Goal: Transaction & Acquisition: Purchase product/service

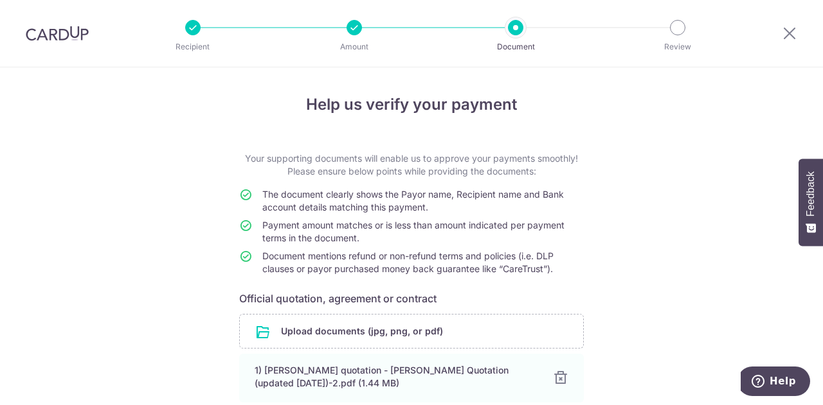
scroll to position [114, 0]
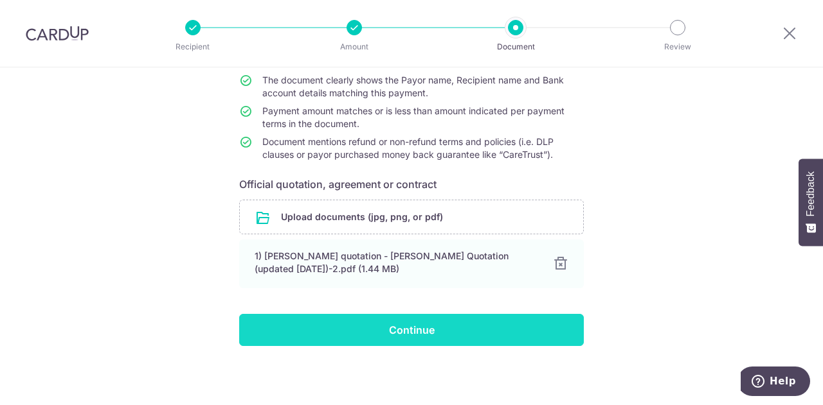
click at [415, 330] on input "Continue" at bounding box center [411, 330] width 344 height 32
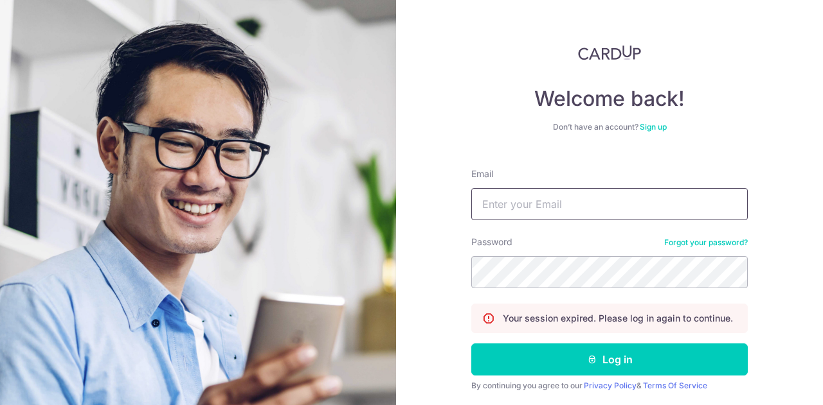
click at [531, 209] on input "Email" at bounding box center [609, 204] width 276 height 32
type input "ongjy_98@hotmail.com"
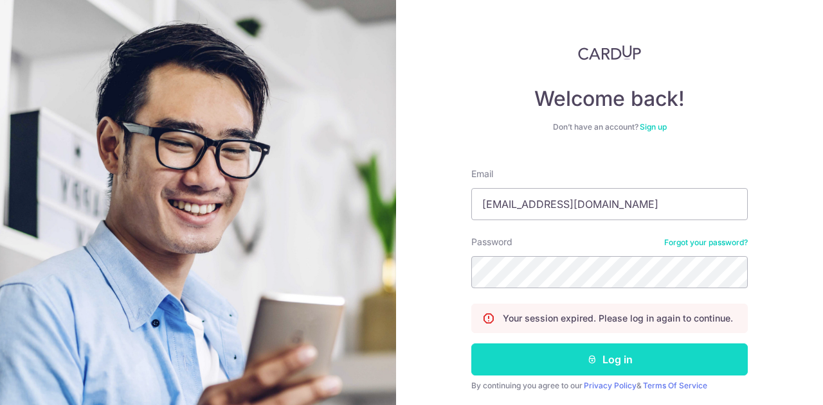
click at [611, 349] on button "Log in" at bounding box center [609, 360] width 276 height 32
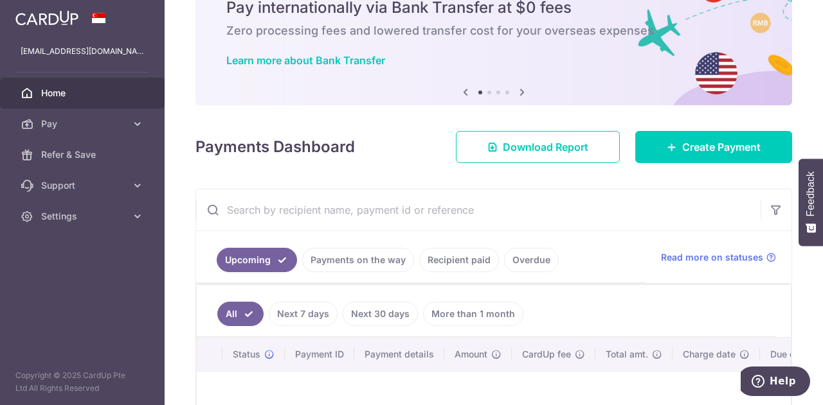
scroll to position [39, 0]
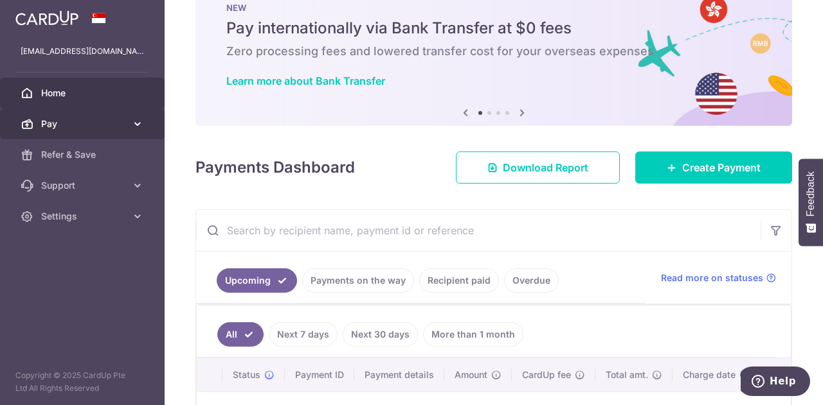
click at [130, 120] on link "Pay" at bounding box center [82, 124] width 165 height 31
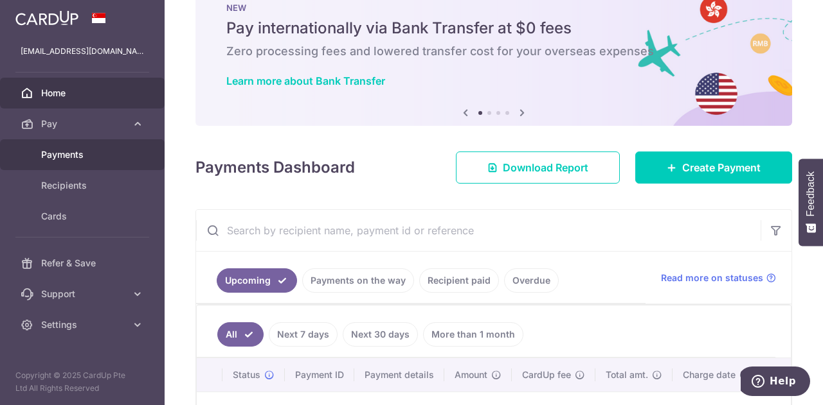
click at [104, 154] on span "Payments" at bounding box center [83, 154] width 85 height 13
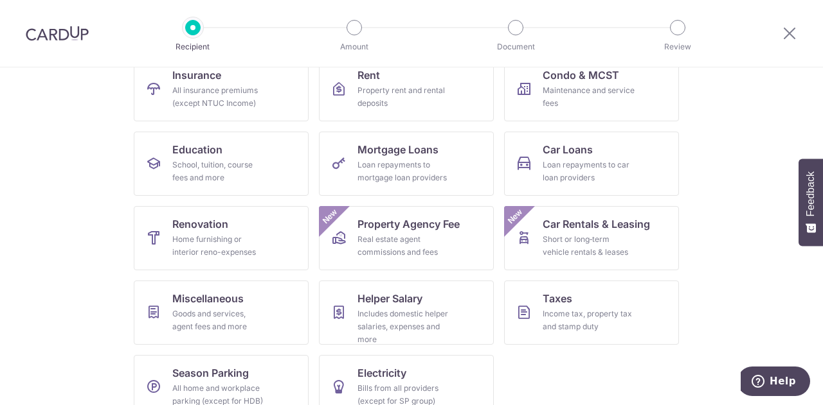
scroll to position [148, 0]
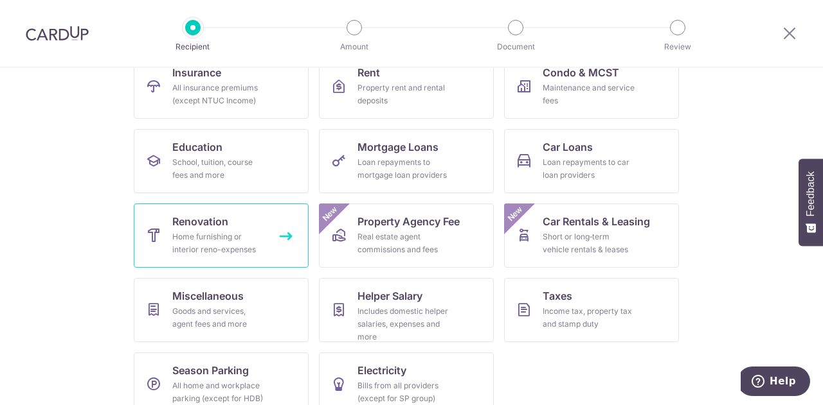
click at [250, 250] on div "Home furnishing or interior reno-expenses" at bounding box center [218, 244] width 93 height 26
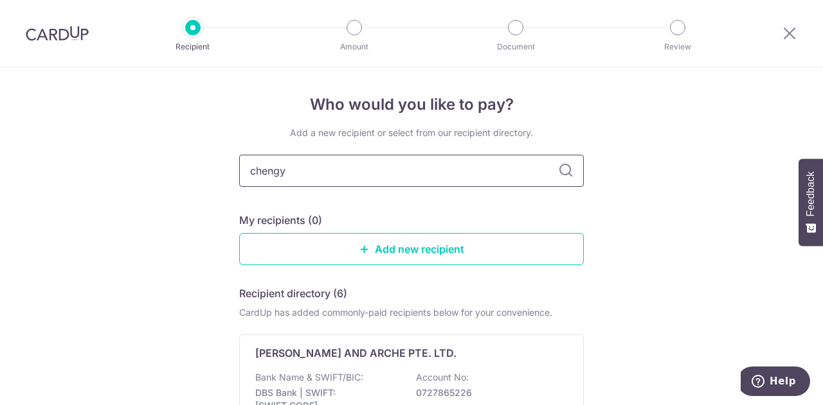
type input "chengyi"
click at [563, 174] on icon at bounding box center [565, 170] width 15 height 15
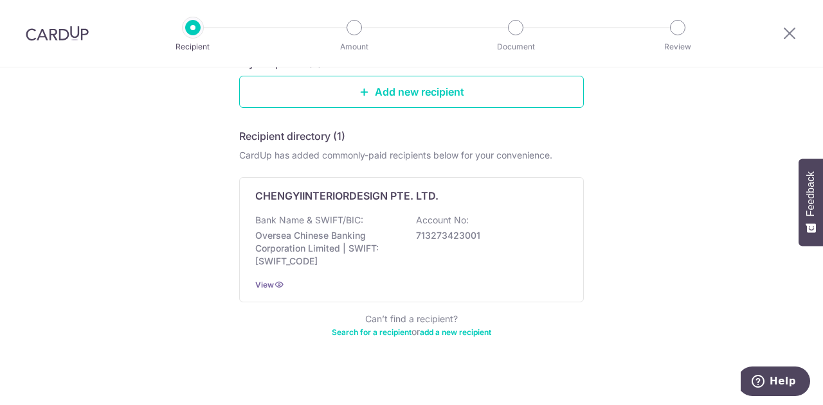
scroll to position [158, 0]
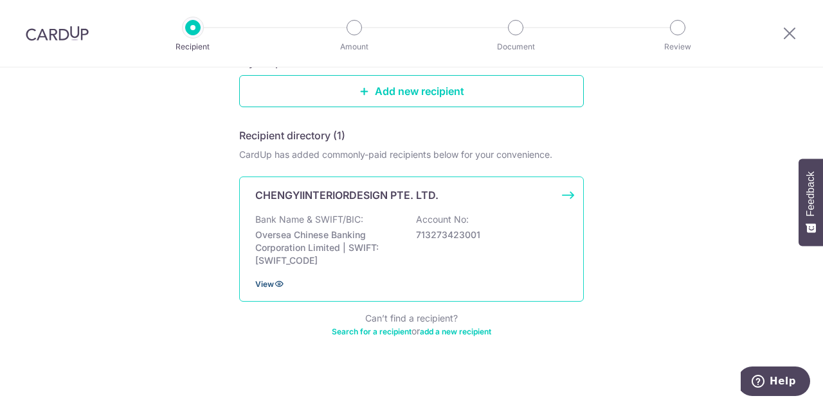
click at [274, 287] on icon at bounding box center [279, 284] width 10 height 10
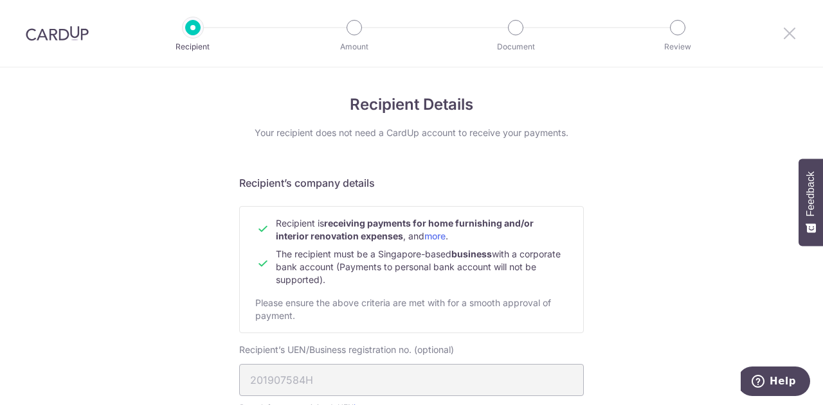
click at [786, 40] on icon at bounding box center [788, 33] width 15 height 16
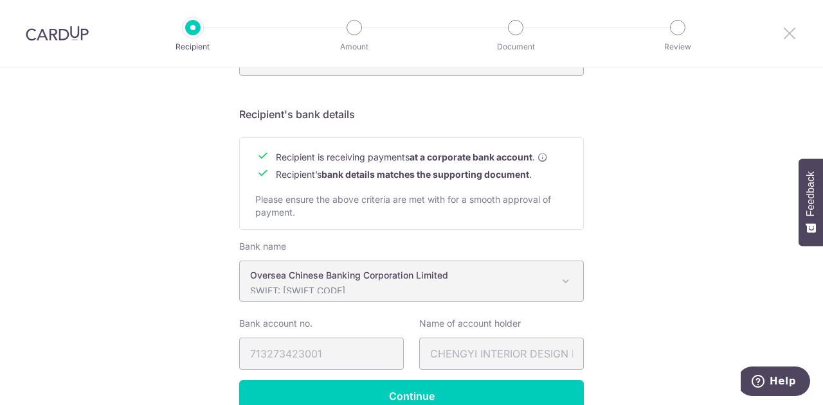
scroll to position [610, 0]
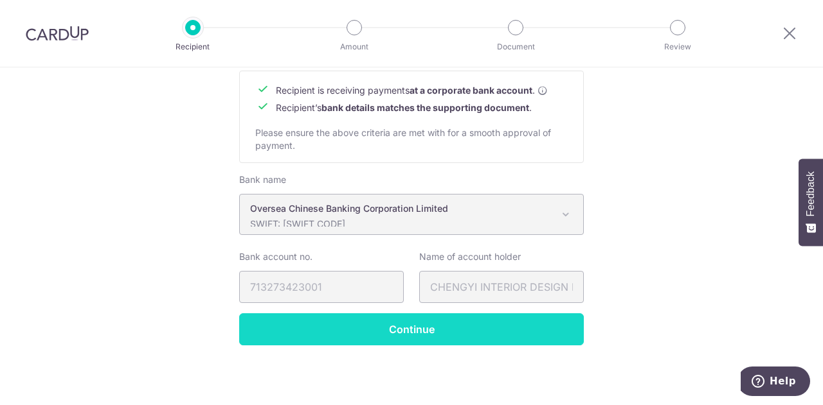
click at [474, 333] on input "Continue" at bounding box center [411, 330] width 344 height 32
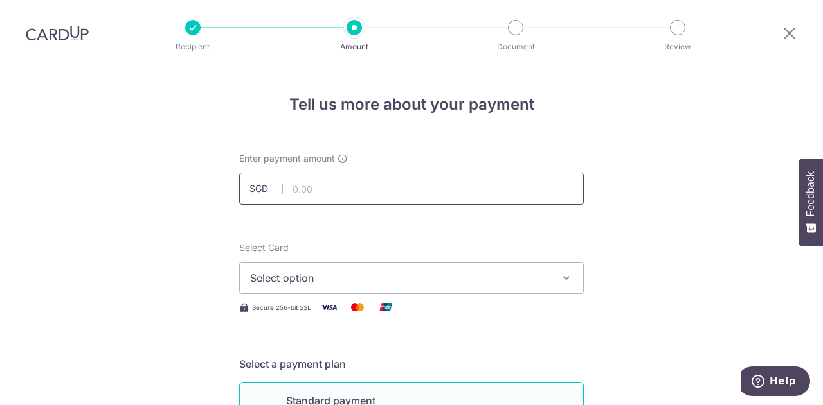
click at [429, 190] on input "text" at bounding box center [411, 189] width 344 height 32
type input "5,006.50"
click at [449, 280] on span "Select option" at bounding box center [399, 278] width 299 height 15
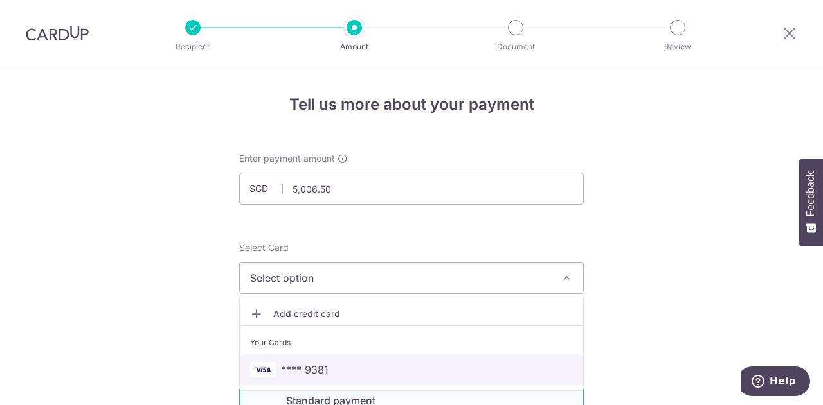
click at [342, 360] on link "**** 9381" at bounding box center [411, 370] width 343 height 31
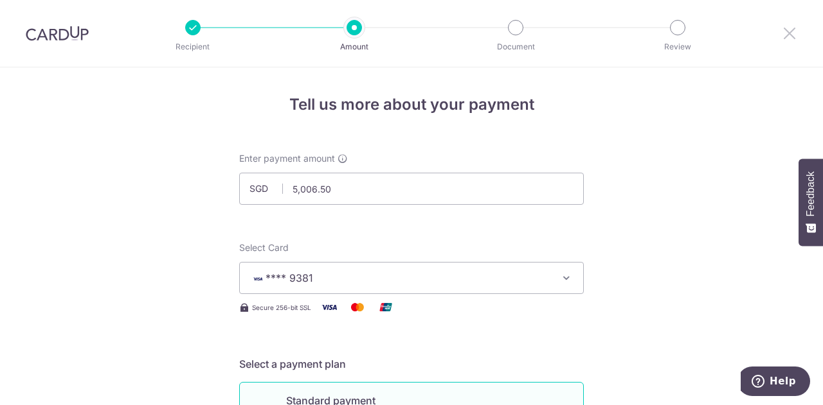
click at [786, 34] on icon at bounding box center [788, 33] width 15 height 16
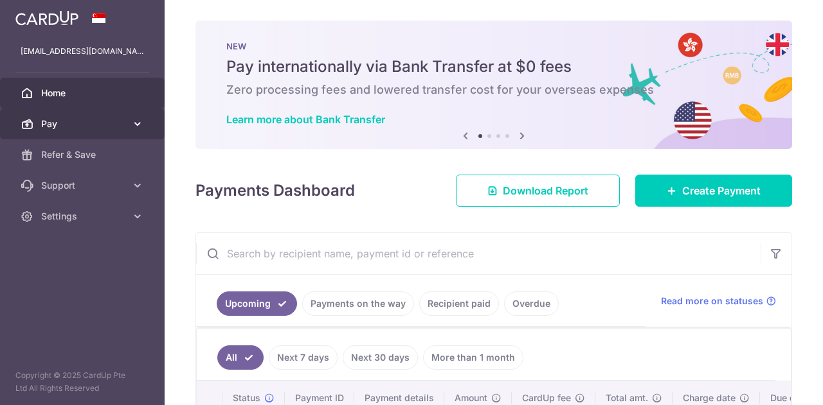
click at [128, 121] on link "Pay" at bounding box center [82, 124] width 165 height 31
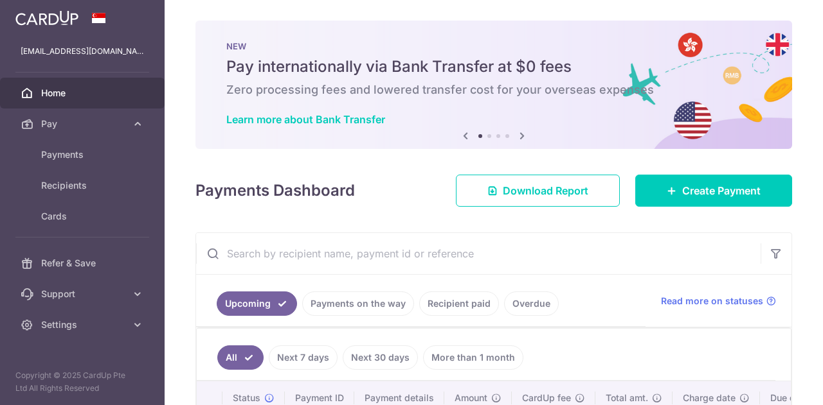
click at [89, 235] on ul "Payments Recipients Cards" at bounding box center [82, 193] width 165 height 109
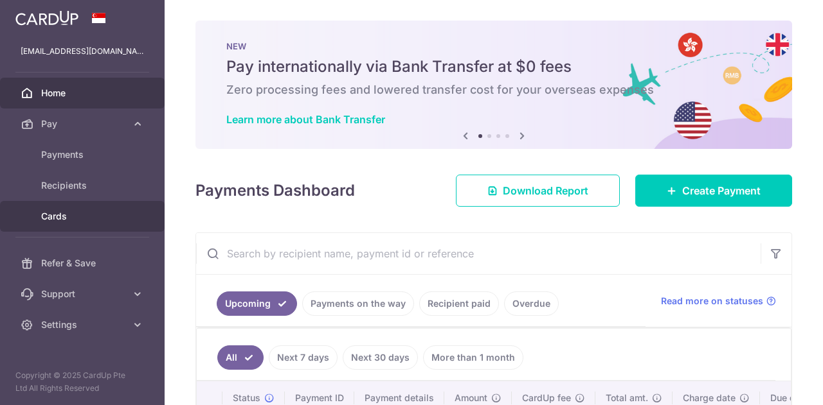
click at [68, 222] on span "Cards" at bounding box center [83, 216] width 85 height 13
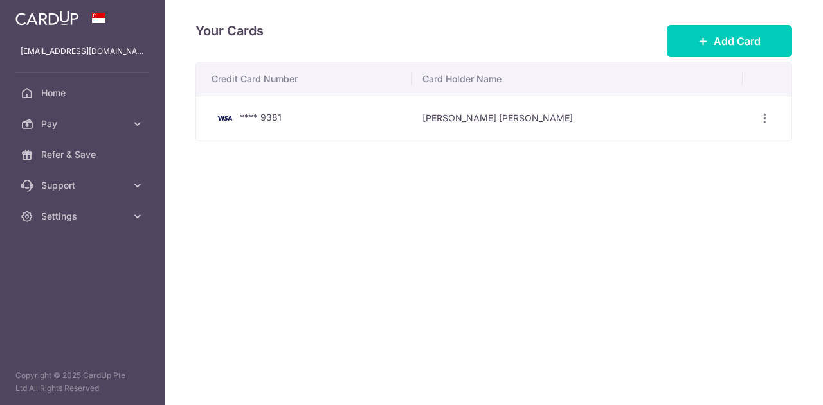
click at [517, 109] on td "Jun Yu Ong" at bounding box center [577, 118] width 330 height 45
click at [772, 113] on div "View/Edit Delete" at bounding box center [765, 119] width 24 height 24
click at [760, 118] on icon "button" at bounding box center [764, 118] width 13 height 13
click at [721, 153] on span "View/Edit" at bounding box center [720, 154] width 87 height 15
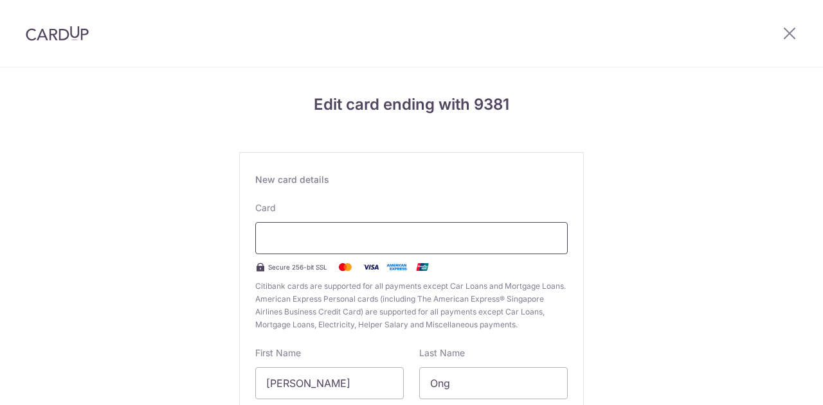
click at [383, 247] on div at bounding box center [411, 238] width 312 height 32
click at [352, 231] on iframe at bounding box center [411, 238] width 290 height 15
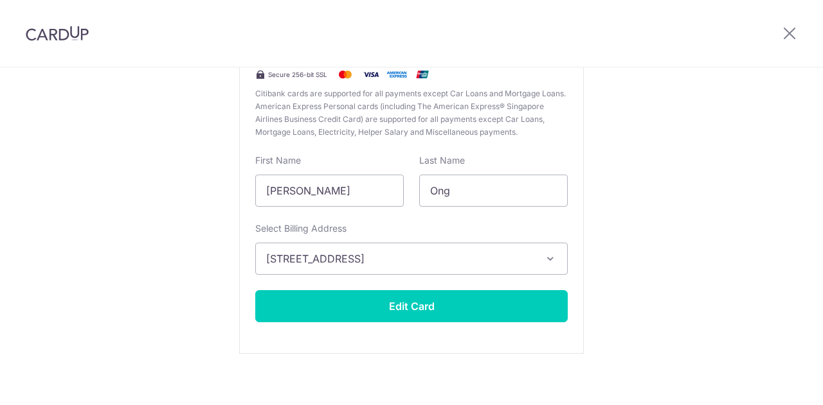
scroll to position [200, 0]
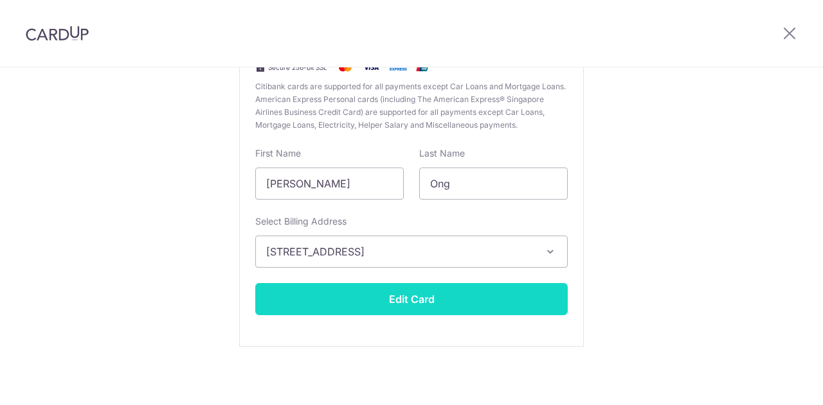
click at [391, 312] on button "Edit Card" at bounding box center [411, 299] width 312 height 32
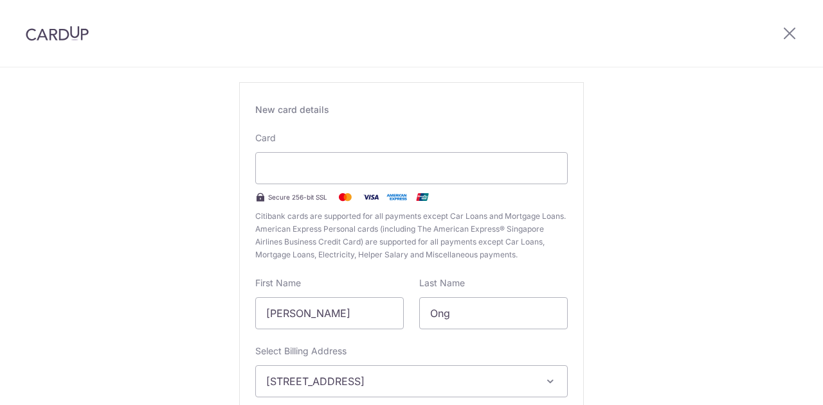
scroll to position [67, 0]
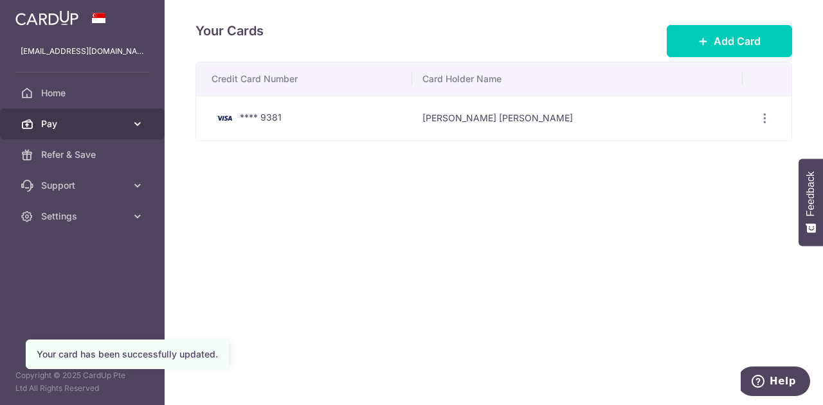
click at [118, 121] on span "Pay" at bounding box center [83, 124] width 85 height 13
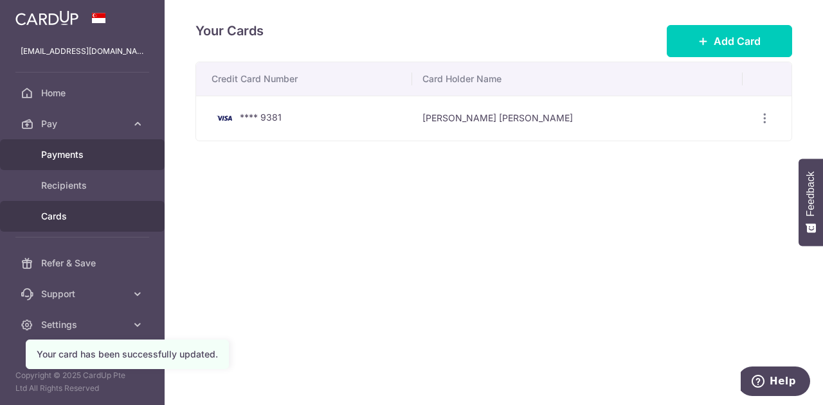
click at [94, 161] on link "Payments" at bounding box center [82, 154] width 165 height 31
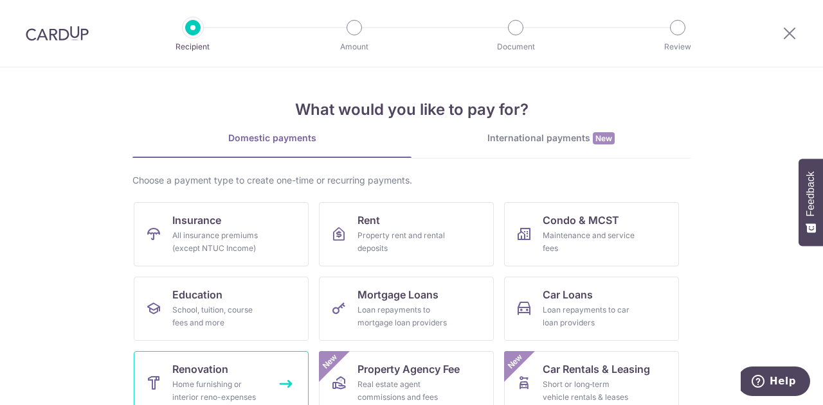
click at [238, 371] on link "Renovation Home furnishing or interior reno-expenses" at bounding box center [221, 384] width 175 height 64
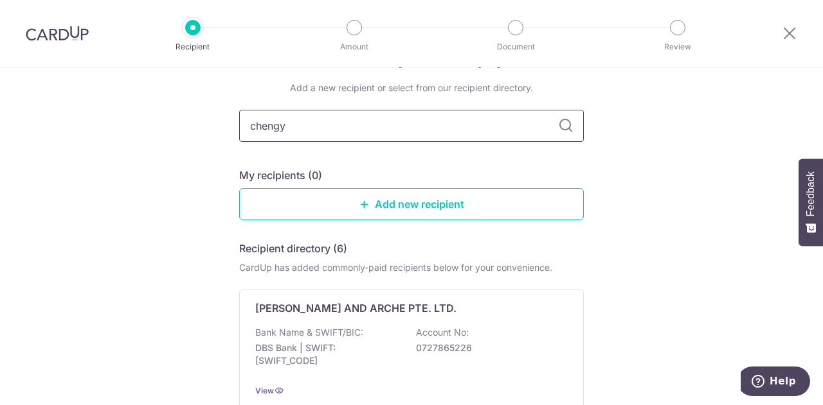
type input "chengyi"
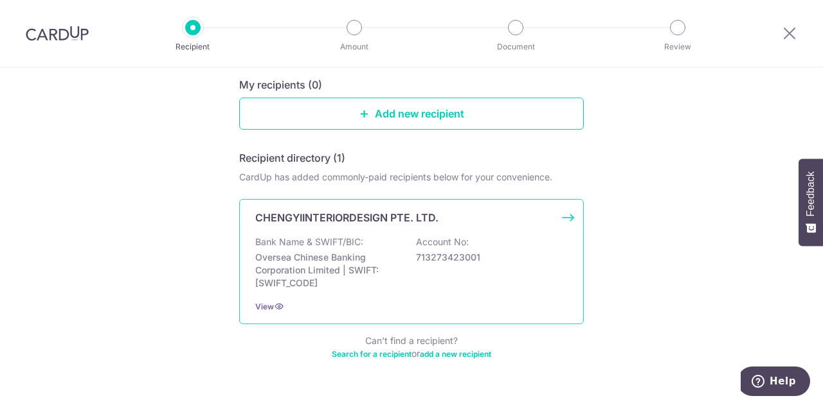
click at [565, 217] on div "CHENGYIINTERIORDESIGN PTE. LTD. Bank Name & SWIFT/BIC: Oversea Chinese Banking …" at bounding box center [411, 261] width 344 height 125
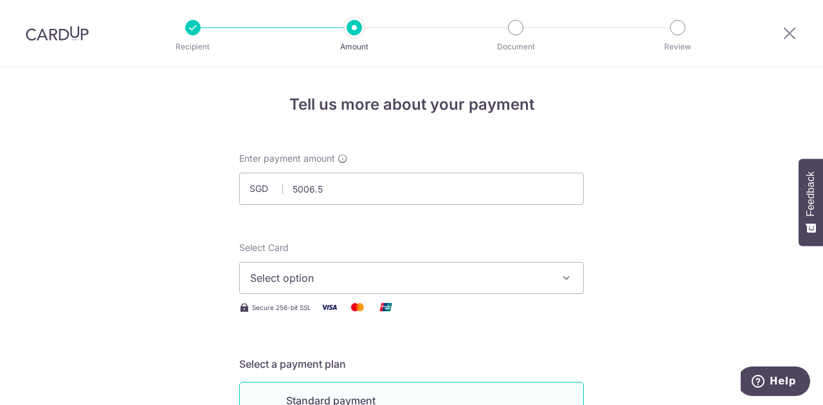
type input "5,006.50"
click at [441, 275] on span "Select option" at bounding box center [399, 278] width 299 height 15
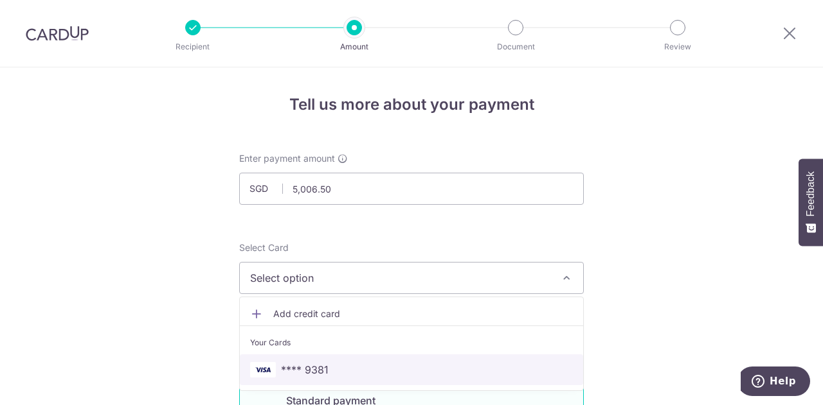
click at [378, 367] on span "**** 9381" at bounding box center [411, 369] width 323 height 15
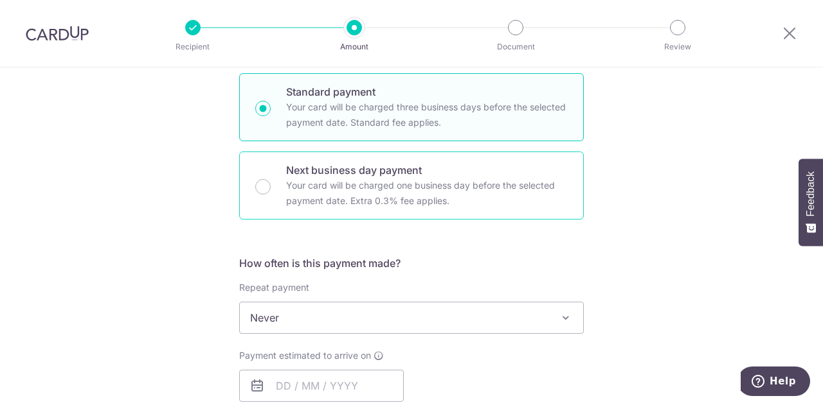
scroll to position [312, 0]
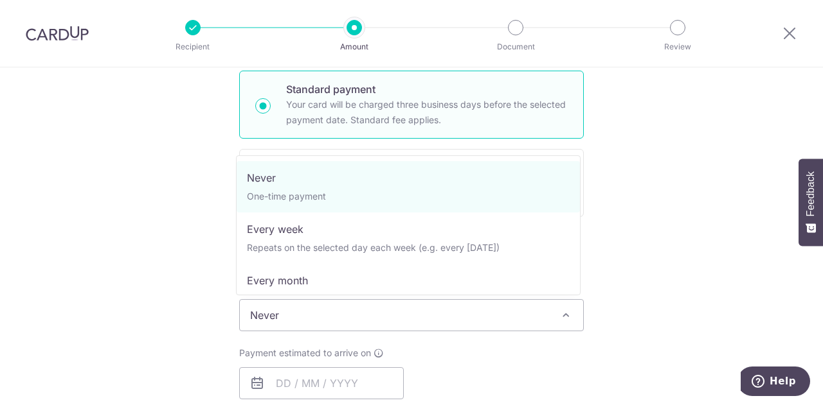
click at [361, 310] on span "Never" at bounding box center [411, 315] width 343 height 31
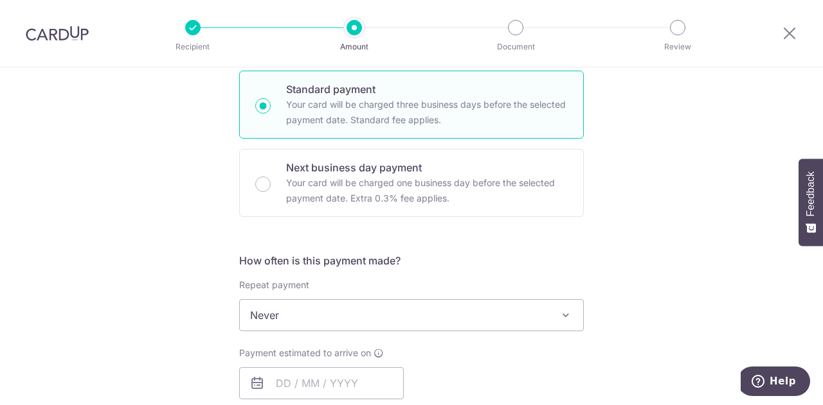
click at [425, 358] on div "Payment estimated to arrive on Your card will be charged on for the first payme…" at bounding box center [411, 382] width 360 height 71
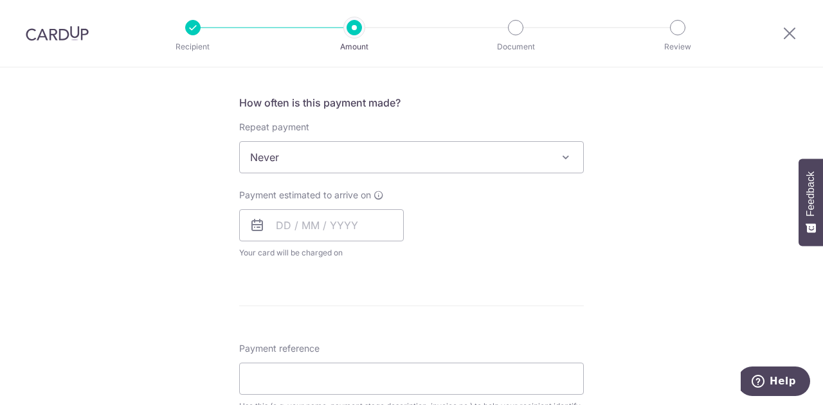
scroll to position [472, 0]
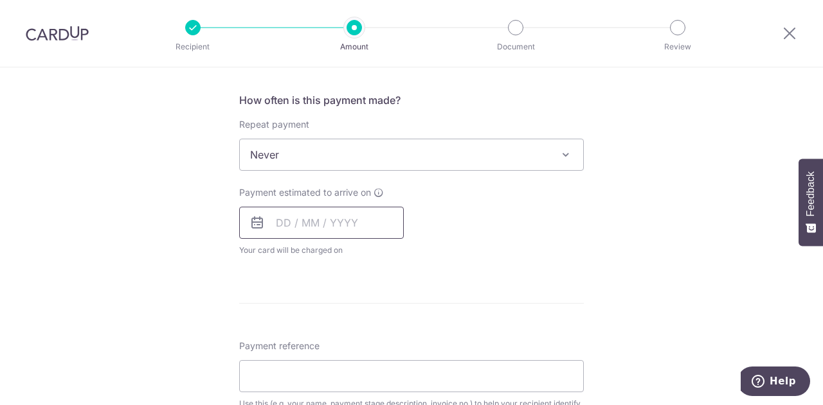
click at [348, 217] on input "text" at bounding box center [321, 223] width 165 height 32
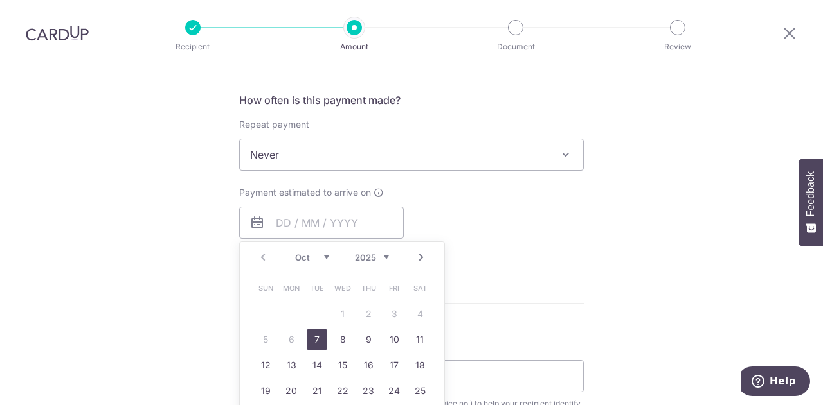
click at [312, 335] on link "7" at bounding box center [317, 340] width 21 height 21
type input "[DATE]"
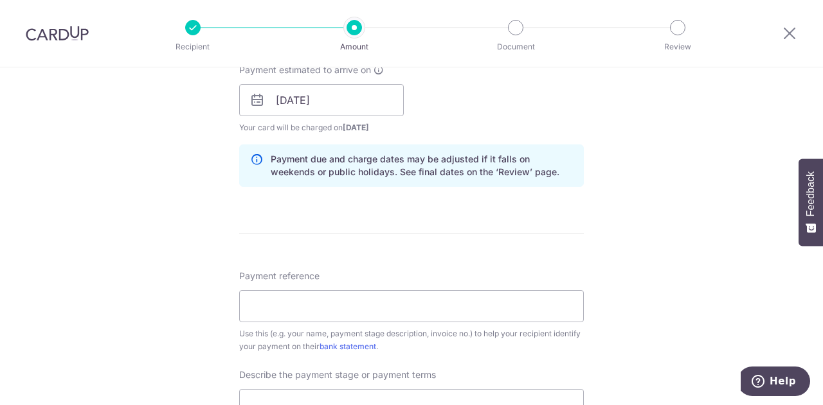
scroll to position [726, 0]
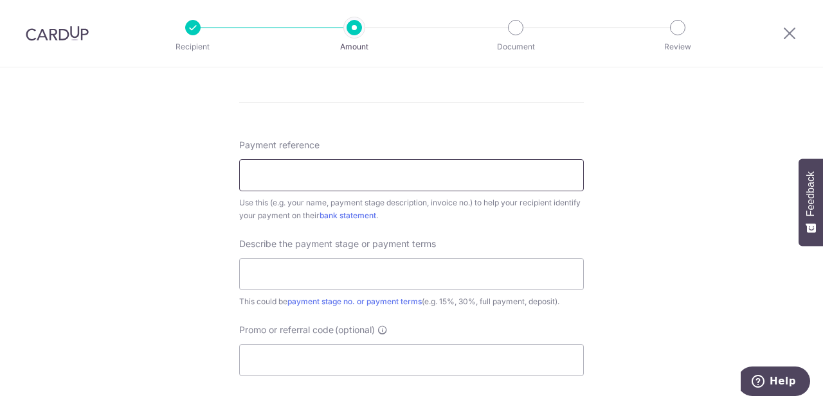
click at [450, 179] on input "Payment reference" at bounding box center [411, 175] width 344 height 32
click at [457, 271] on input "text" at bounding box center [411, 274] width 344 height 32
type input "10%"
click at [393, 357] on input "Promo or referral code (optional)" at bounding box center [411, 360] width 344 height 32
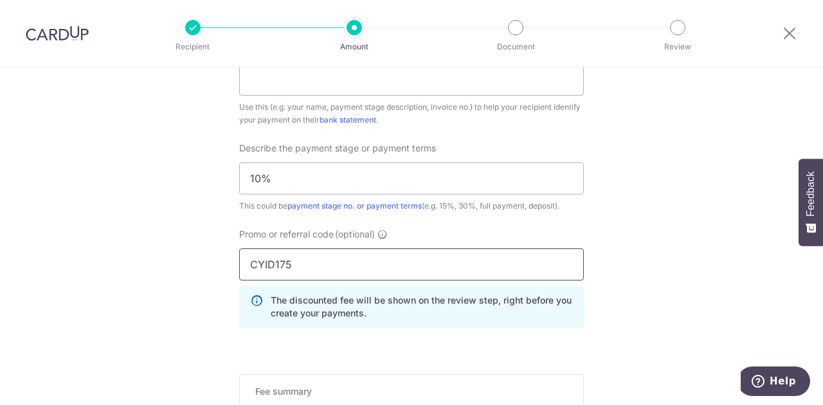
scroll to position [829, 0]
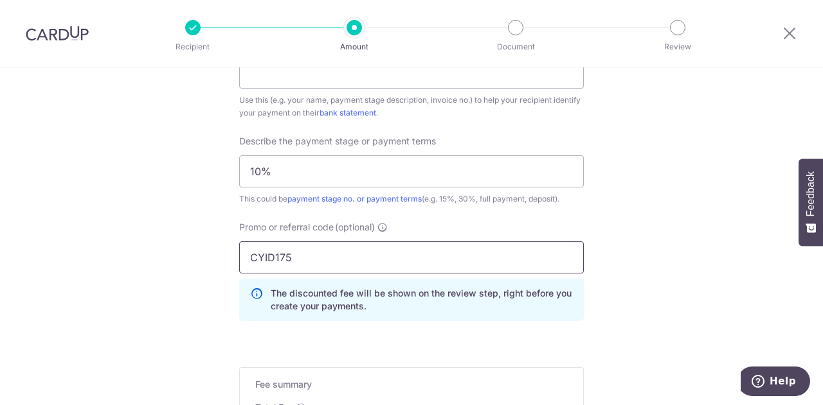
type input "CYID175"
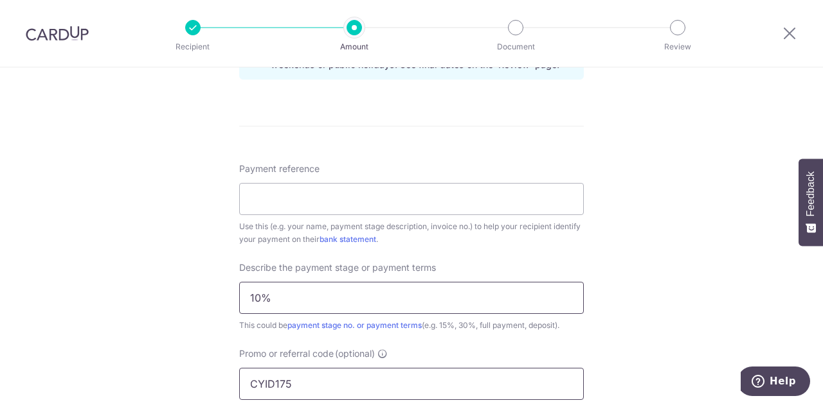
scroll to position [700, 0]
click at [468, 208] on input "Payment reference" at bounding box center [411, 201] width 344 height 32
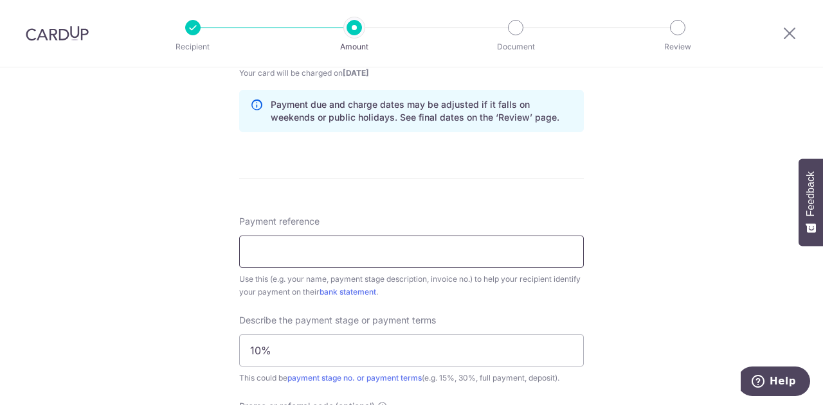
scroll to position [649, 0]
click at [316, 253] on input "Payment reference" at bounding box center [411, 252] width 344 height 32
paste input "Block 135B, Tengah Gdn Ave, #14-395"
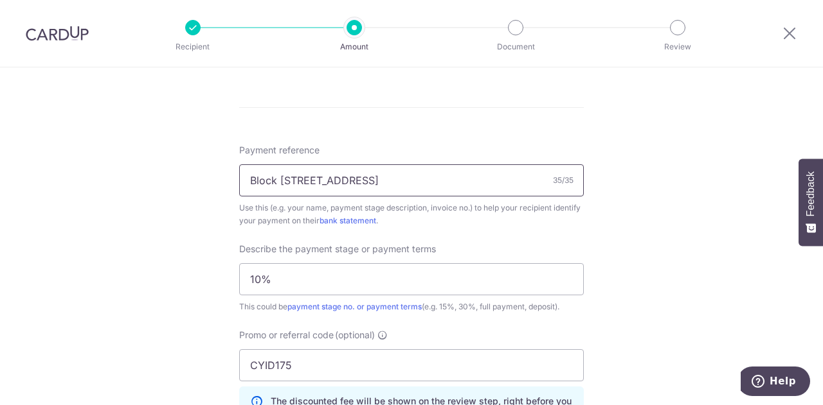
scroll to position [722, 0]
type input "Block 135B, Tengah Gdn Ave, #14-395"
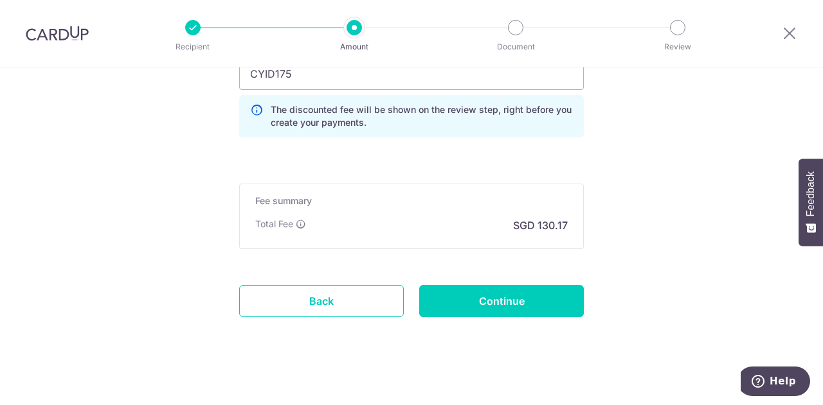
scroll to position [1013, 0]
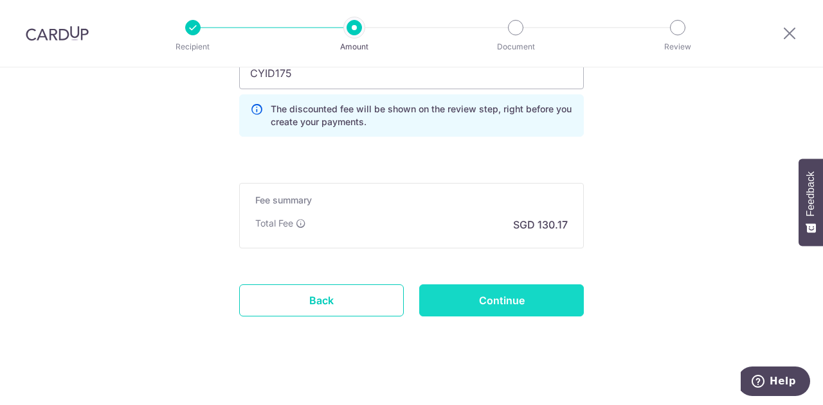
click at [524, 298] on input "Continue" at bounding box center [501, 301] width 165 height 32
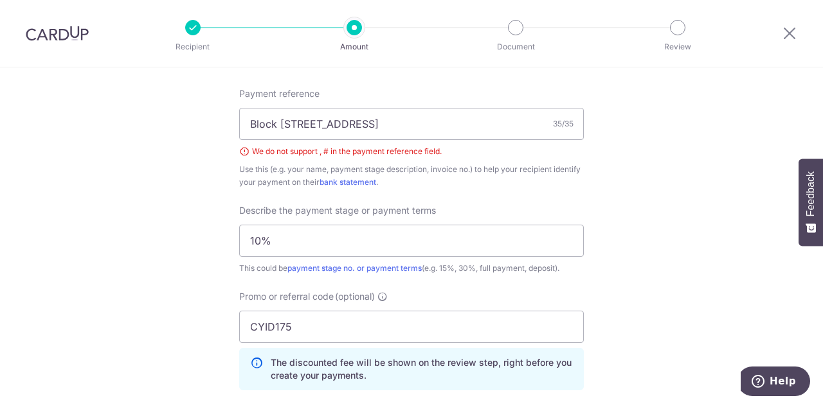
scroll to position [722, 0]
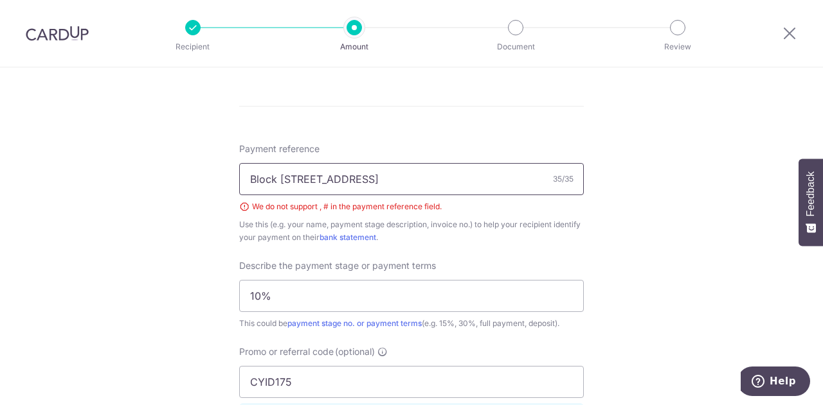
click at [401, 178] on input "Block 135B, Tengah Gdn Ave, #14-395" at bounding box center [411, 179] width 344 height 32
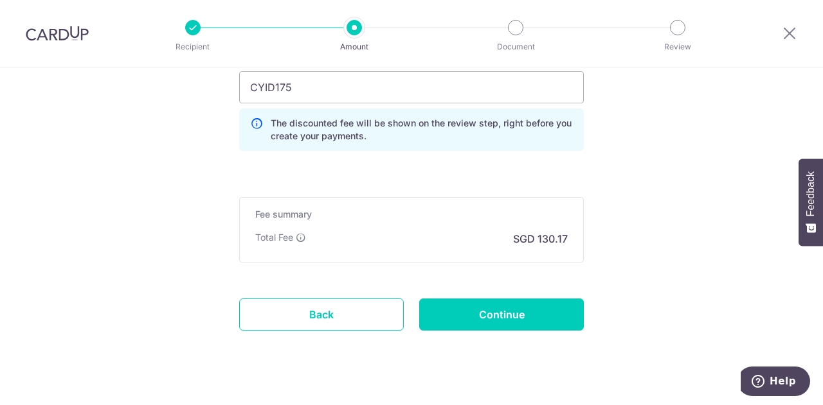
scroll to position [1035, 0]
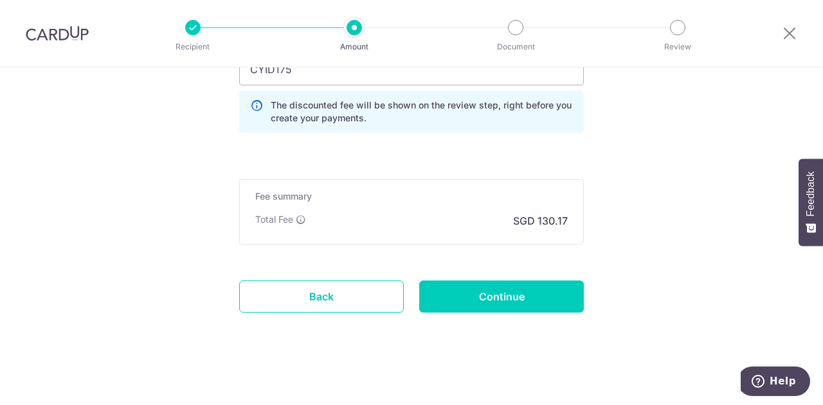
type input "Block 135B, Tengah Gdn Ave, 14-395"
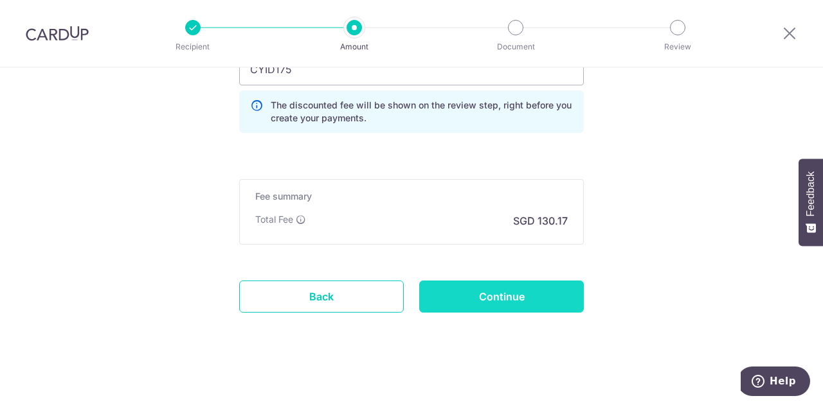
click at [482, 298] on input "Continue" at bounding box center [501, 297] width 165 height 32
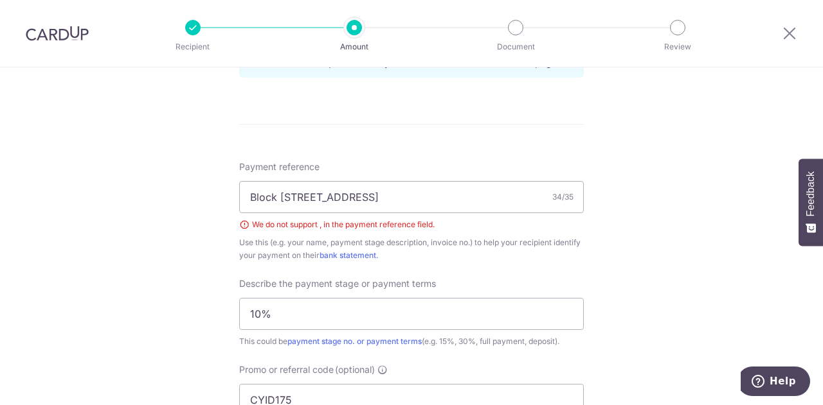
scroll to position [704, 0]
click at [305, 194] on input "Block [STREET_ADDRESS]" at bounding box center [411, 198] width 344 height 32
click at [393, 199] on input "Block [STREET_ADDRESS]" at bounding box center [411, 198] width 344 height 32
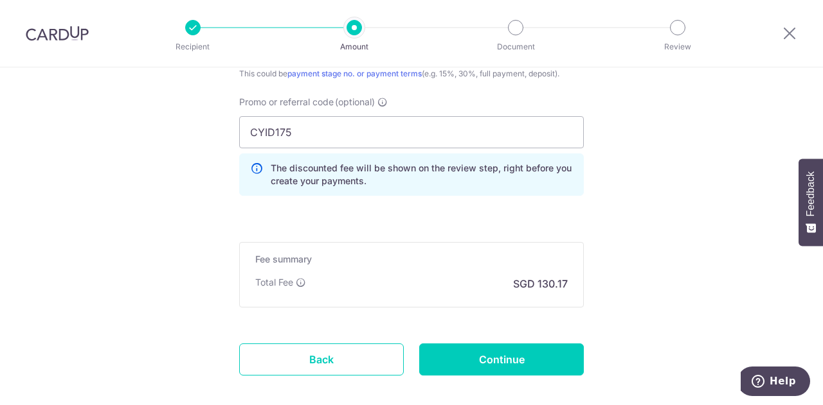
scroll to position [976, 0]
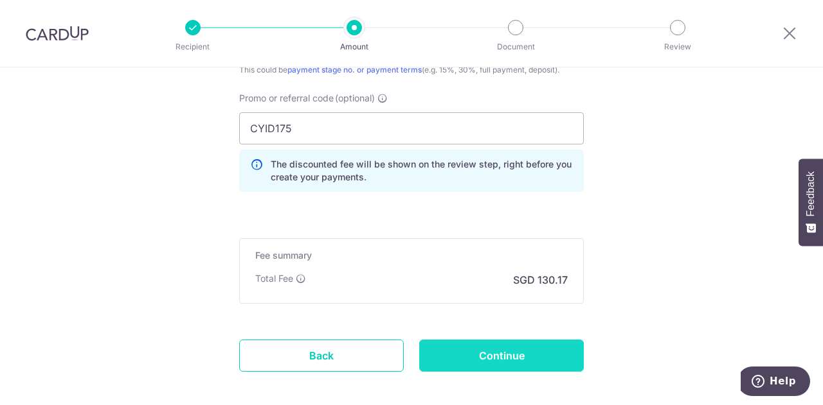
type input "Block [STREET_ADDRESS]"
click at [506, 361] on input "Continue" at bounding box center [501, 356] width 165 height 32
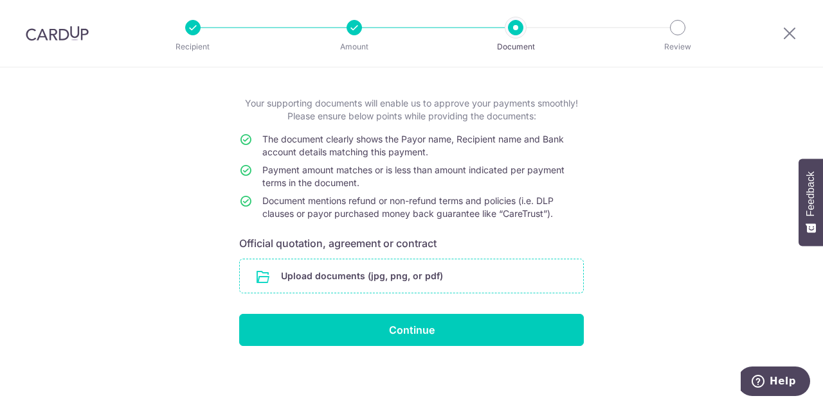
click at [404, 274] on input "file" at bounding box center [411, 276] width 343 height 33
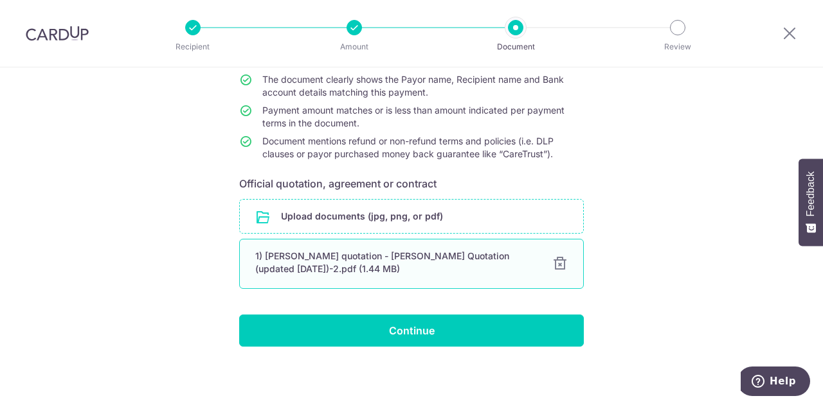
scroll to position [114, 0]
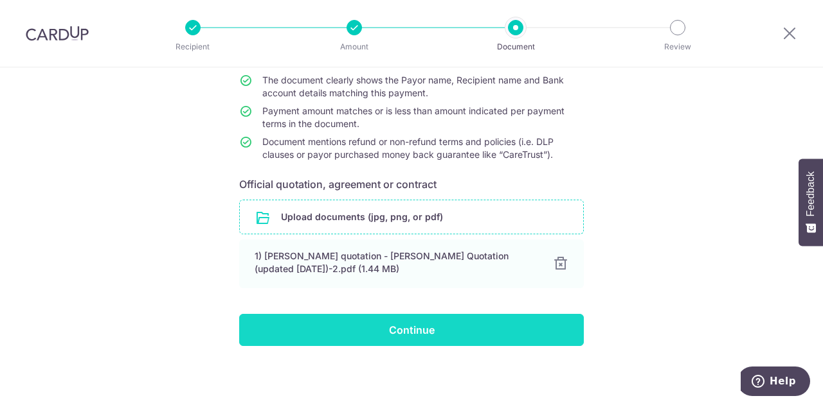
click at [427, 334] on input "Continue" at bounding box center [411, 330] width 344 height 32
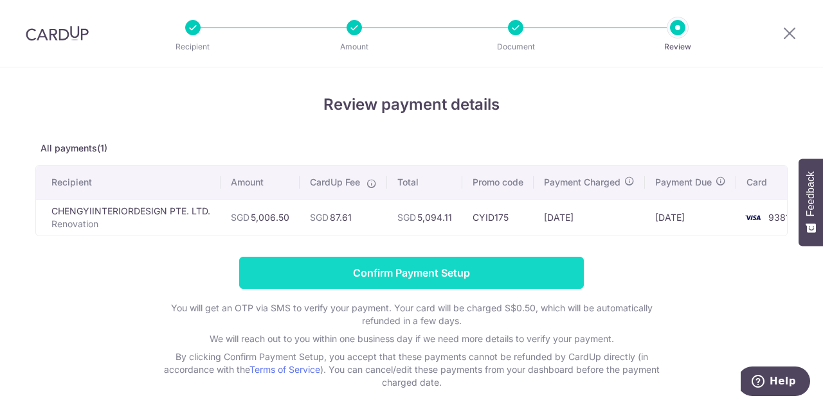
click at [506, 280] on input "Confirm Payment Setup" at bounding box center [411, 273] width 344 height 32
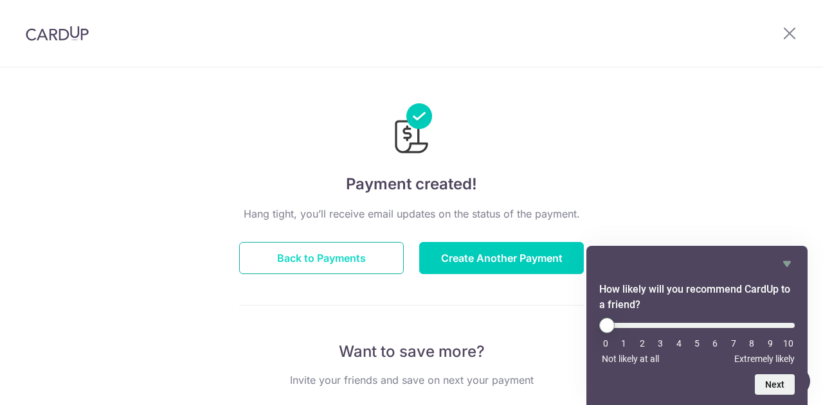
click at [335, 264] on button "Back to Payments" at bounding box center [321, 258] width 165 height 32
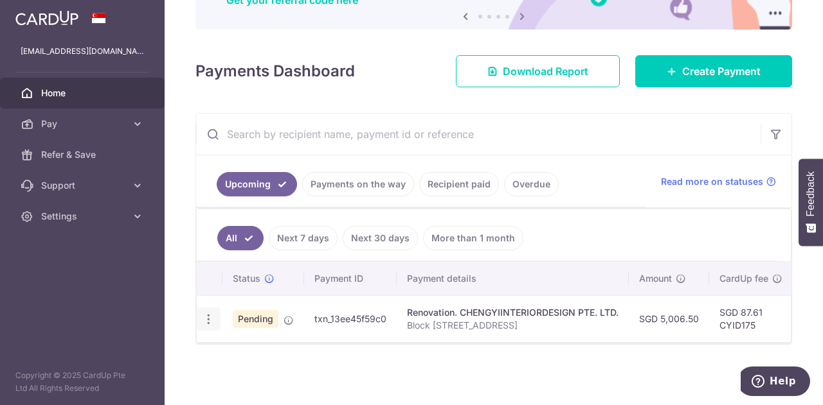
click at [208, 316] on icon "button" at bounding box center [208, 319] width 13 height 13
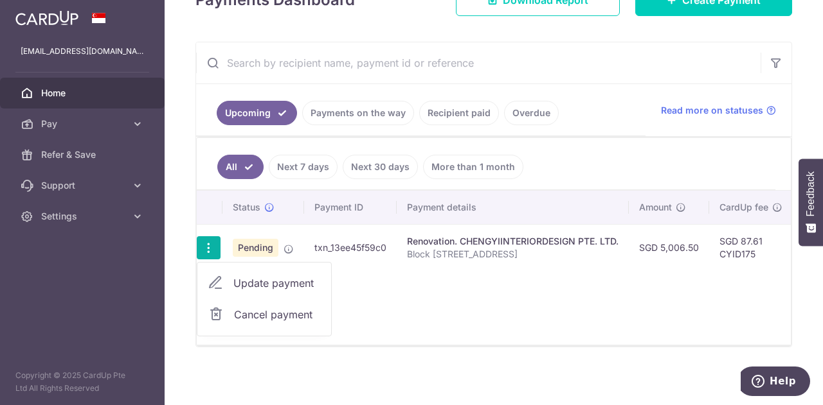
click at [490, 299] on div "Status Payment ID Payment details Amount CardUp fee Total amt. Charge date Due …" at bounding box center [494, 268] width 594 height 154
